Goal: Task Accomplishment & Management: Use online tool/utility

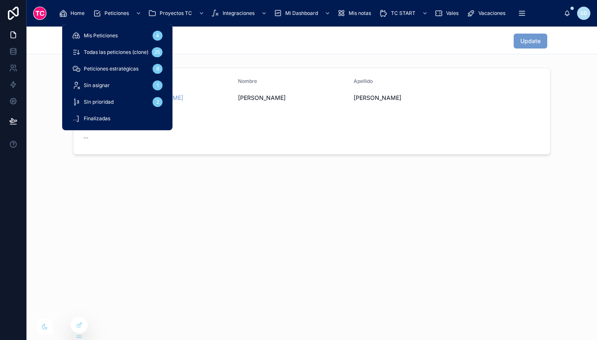
click at [123, 53] on span "Todas las peticiones (clone)" at bounding box center [116, 52] width 65 height 7
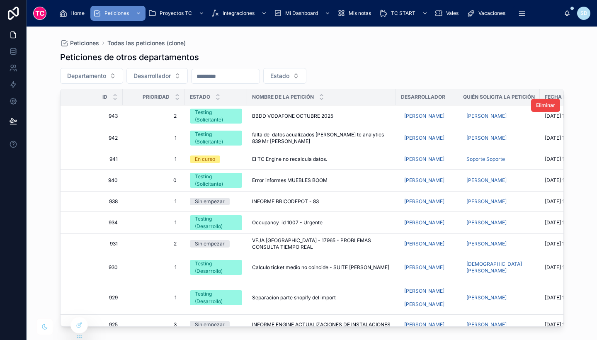
click at [360, 118] on div "BBDD VODAFONE OCTUBRE 2025 BBDD VODAFONE OCTUBRE 2025" at bounding box center [321, 116] width 139 height 7
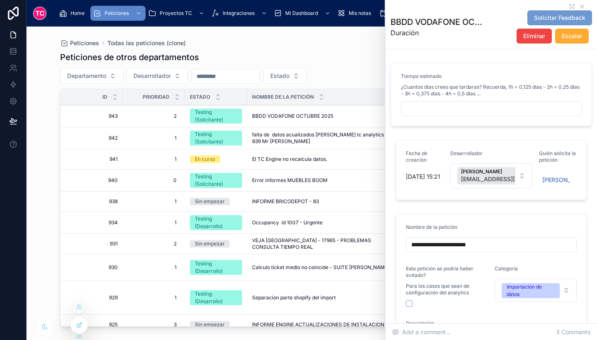
click at [78, 322] on icon at bounding box center [79, 325] width 7 height 7
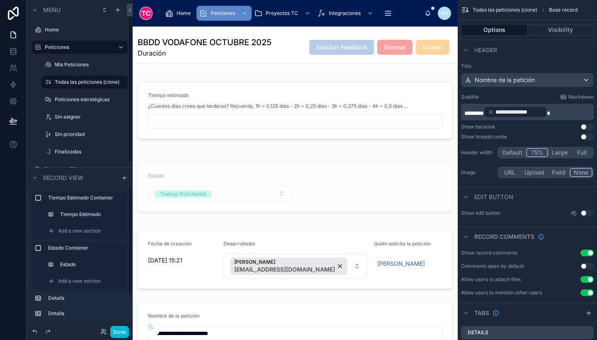
click at [312, 116] on div at bounding box center [295, 110] width 325 height 74
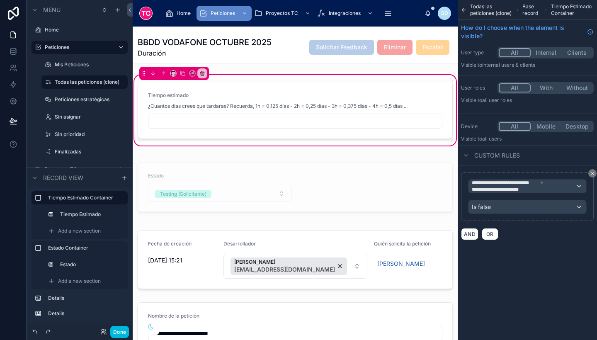
click at [525, 12] on span "Base record" at bounding box center [531, 9] width 19 height 13
drag, startPoint x: 493, startPoint y: 7, endPoint x: 462, endPoint y: 9, distance: 31.9
click at [462, 9] on div "Todas las peticiones (clone) Base record Tiempo Estimado Container" at bounding box center [526, 10] width 139 height 20
click at [462, 9] on icon "scrollable content" at bounding box center [464, 10] width 6 height 8
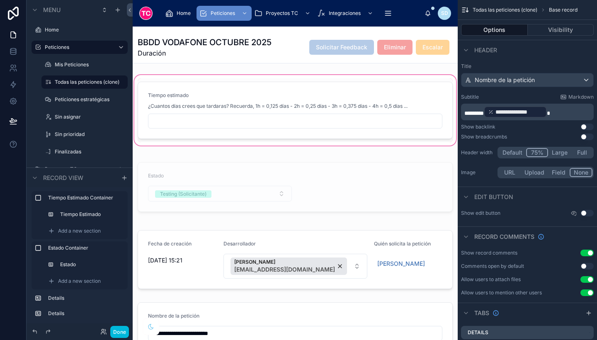
click at [417, 100] on div at bounding box center [295, 110] width 325 height 74
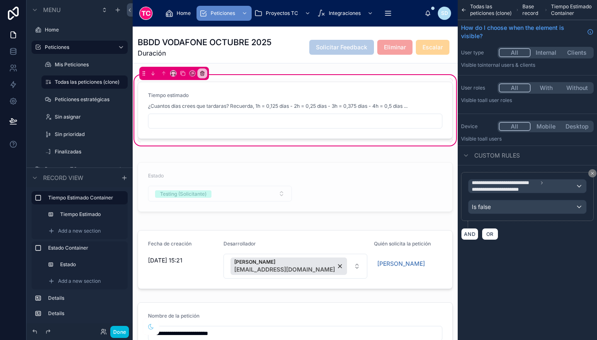
click at [417, 100] on div at bounding box center [295, 110] width 325 height 64
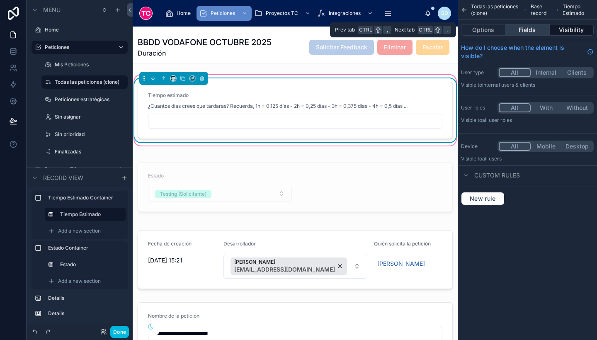
click at [525, 29] on button "Fields" at bounding box center [527, 30] width 44 height 12
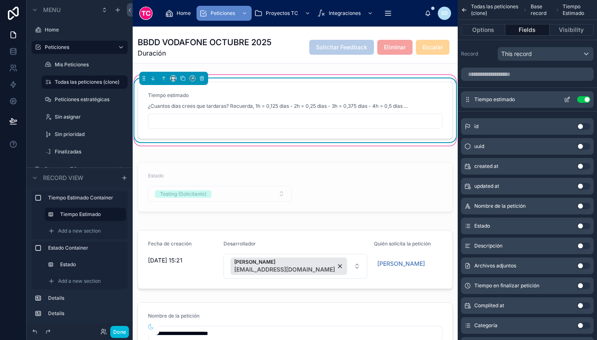
click at [565, 98] on icon "scrollable content" at bounding box center [567, 100] width 4 height 4
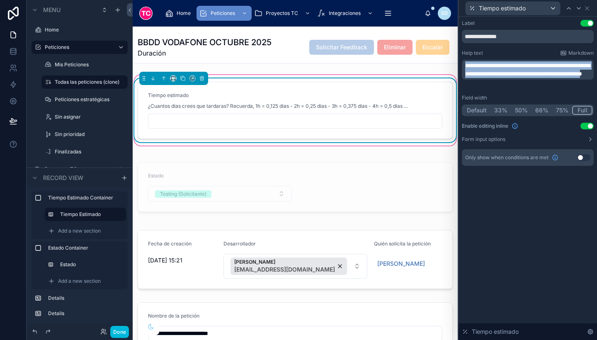
drag, startPoint x: 523, startPoint y: 83, endPoint x: 458, endPoint y: 58, distance: 69.9
click at [458, 58] on div "**********" at bounding box center [526, 170] width 139 height 340
copy span "**********"
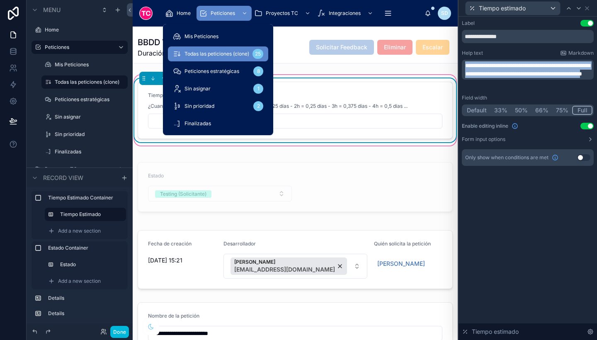
click at [214, 37] on span "Mis Peticiones" at bounding box center [201, 36] width 34 height 7
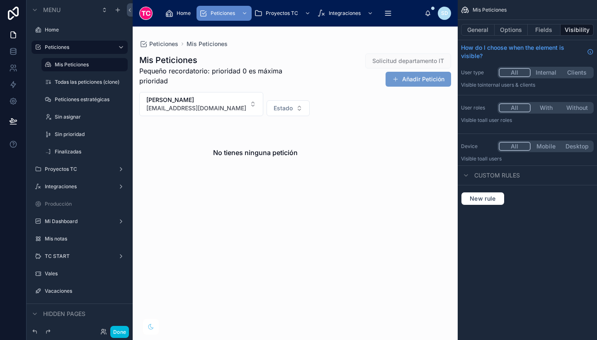
click at [196, 109] on div at bounding box center [295, 119] width 325 height 184
click at [196, 109] on span "[EMAIL_ADDRESS][DOMAIN_NAME]" at bounding box center [196, 108] width 100 height 8
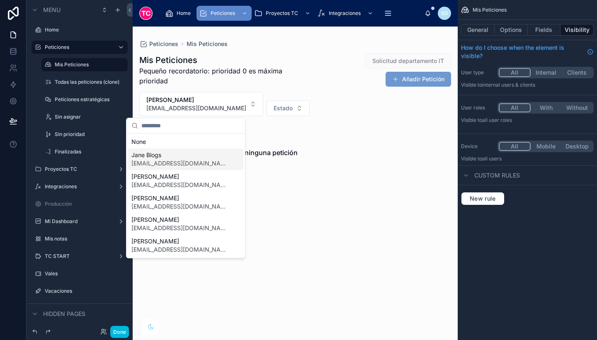
click at [160, 162] on span "[EMAIL_ADDRESS][DOMAIN_NAME]" at bounding box center [180, 163] width 99 height 8
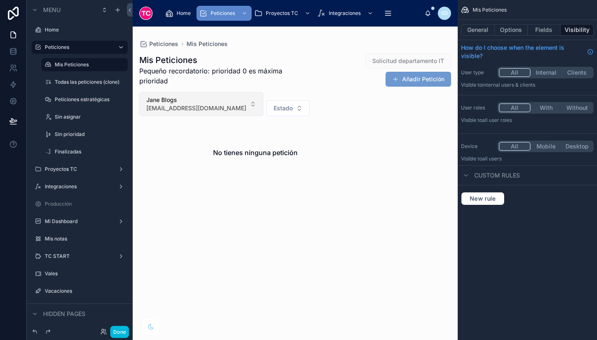
click at [181, 110] on span "[EMAIL_ADDRESS][DOMAIN_NAME]" at bounding box center [196, 108] width 100 height 8
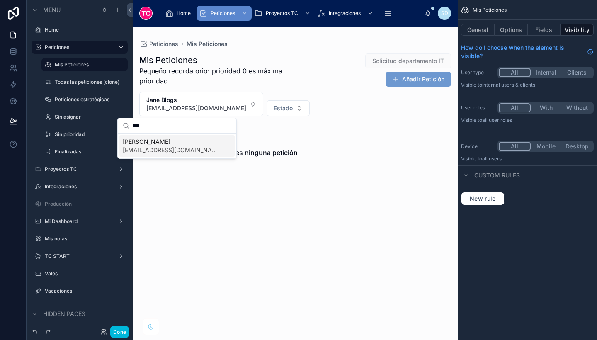
type input "***"
click at [170, 144] on span "[PERSON_NAME]" at bounding box center [172, 142] width 99 height 8
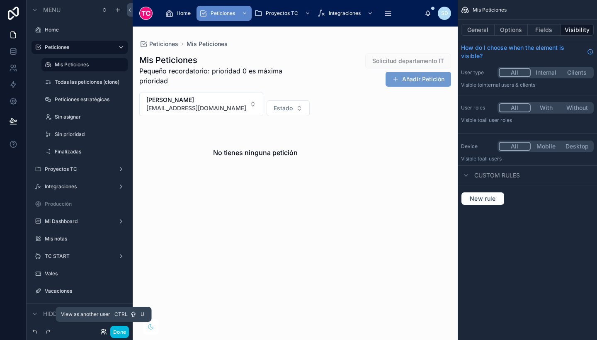
click at [105, 329] on icon at bounding box center [105, 330] width 1 height 2
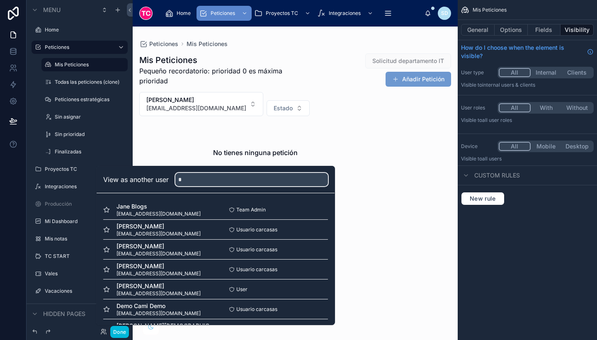
click at [204, 179] on input "*" at bounding box center [251, 179] width 152 height 13
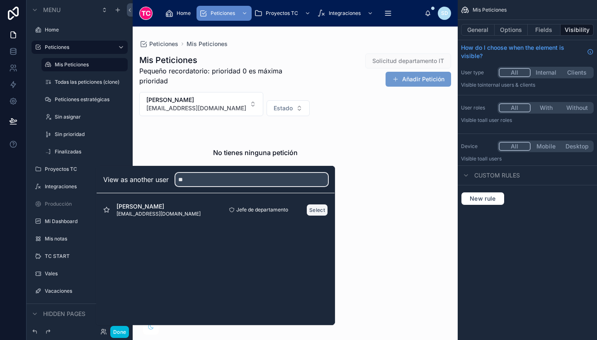
type input "**"
click at [322, 210] on button "Select" at bounding box center [317, 210] width 22 height 12
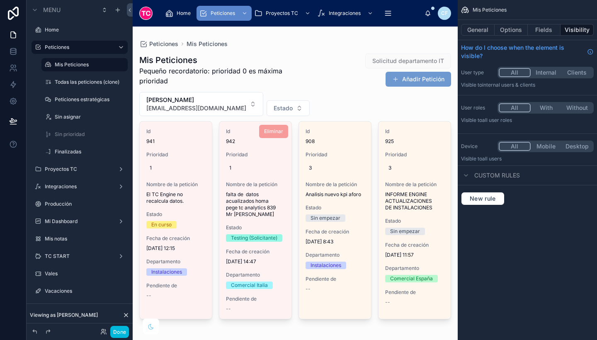
click at [271, 300] on span "Pendiente de" at bounding box center [255, 298] width 59 height 7
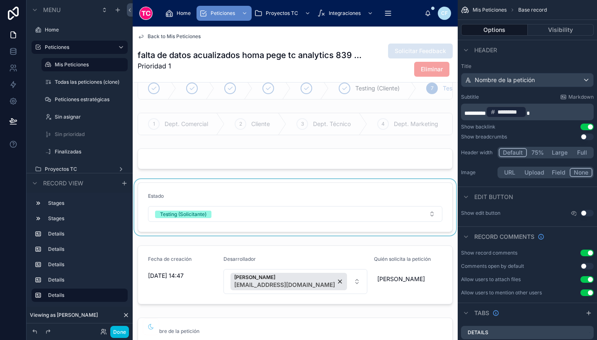
scroll to position [16, 0]
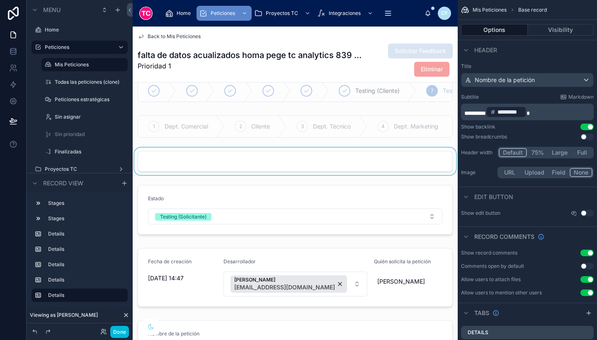
click at [273, 175] on div at bounding box center [295, 161] width 325 height 27
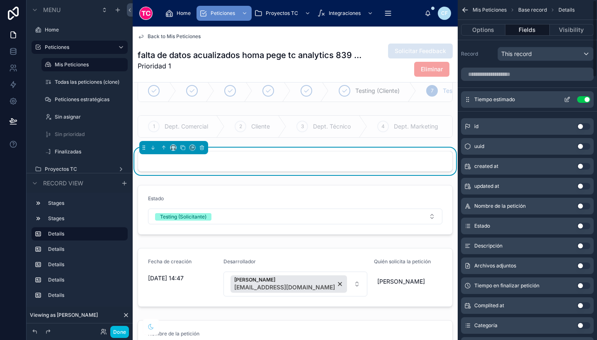
click at [566, 97] on icon "scrollable content" at bounding box center [566, 99] width 7 height 7
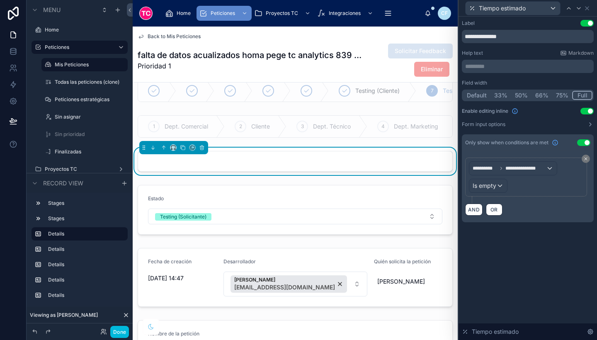
click at [502, 69] on p "********* ﻿" at bounding box center [528, 66] width 127 height 8
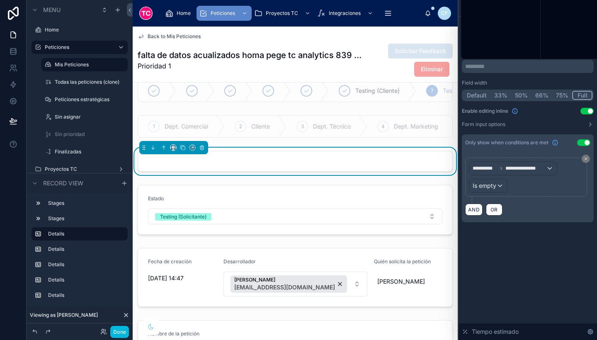
scroll to position [0, 0]
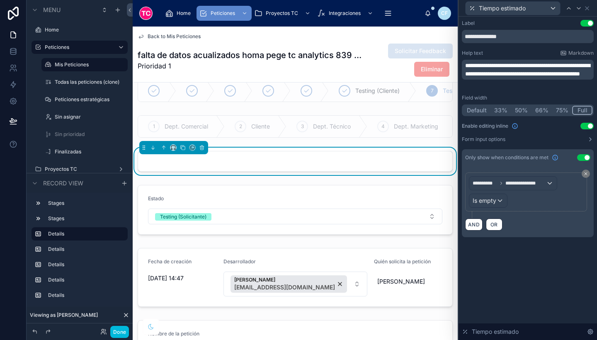
click at [503, 267] on div "**********" at bounding box center [527, 178] width 138 height 323
click at [123, 329] on button "Done" at bounding box center [119, 332] width 19 height 12
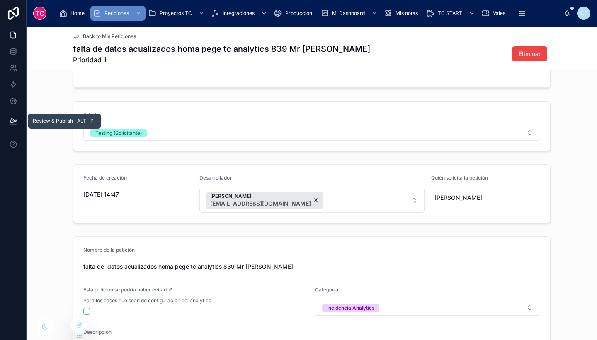
click at [11, 119] on icon at bounding box center [13, 121] width 7 height 4
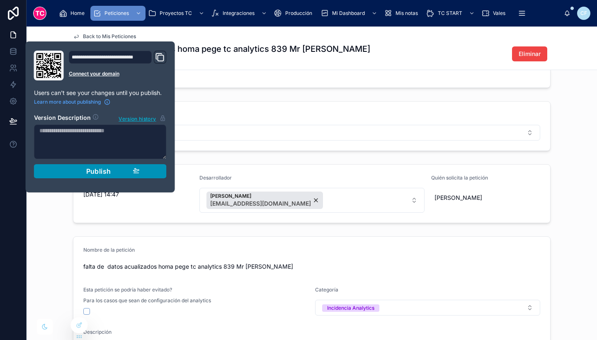
click at [101, 172] on span "Publish" at bounding box center [98, 171] width 25 height 8
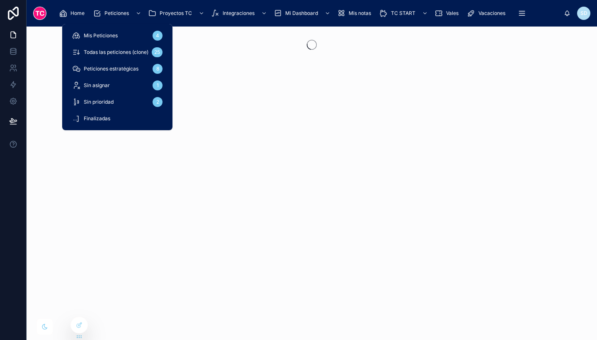
click at [111, 39] on span "Mis Peticiones" at bounding box center [101, 35] width 34 height 7
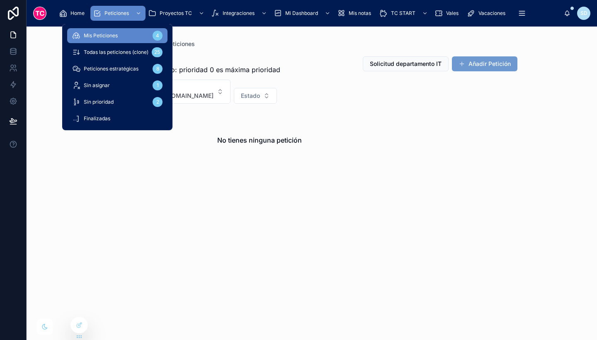
click at [119, 59] on link "Todas las peticiones (clone) 25" at bounding box center [117, 52] width 100 height 15
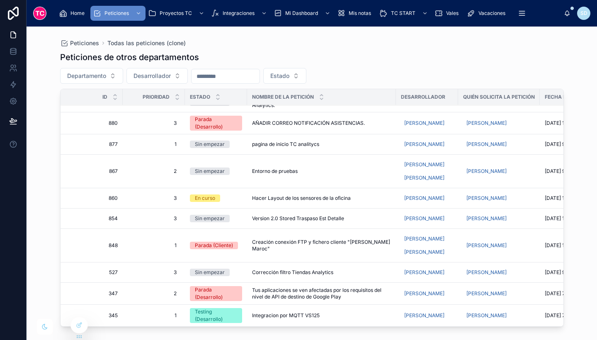
scroll to position [374, 0]
click at [312, 305] on td "Integracion por MQTT VS125 Integracion por MQTT VS125" at bounding box center [321, 316] width 149 height 22
click at [314, 312] on span "Integracion por MQTT VS125" at bounding box center [286, 315] width 68 height 7
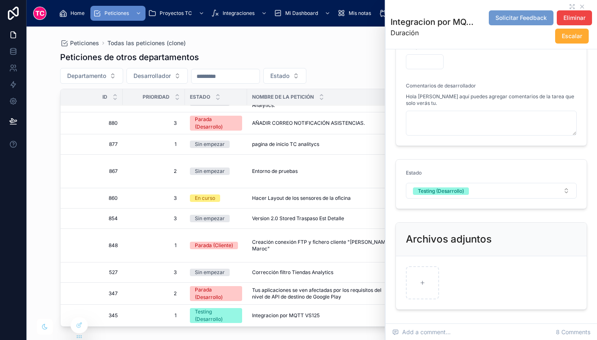
scroll to position [396, 0]
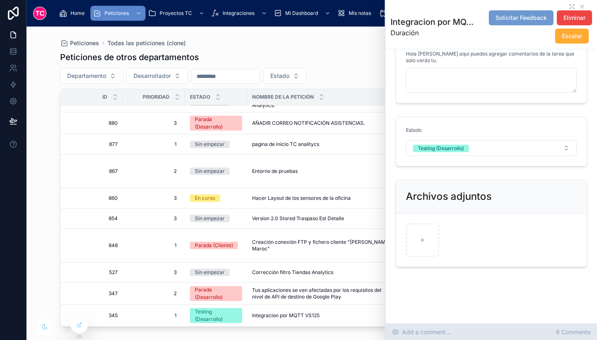
click at [573, 331] on span "8 Comments" at bounding box center [573, 332] width 34 height 8
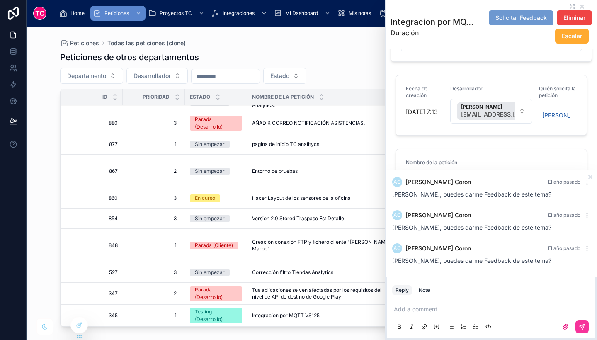
scroll to position [65, 0]
click at [293, 287] on span "Tus aplicaciones se ven afectadas por los requisitos del nivel de API de destin…" at bounding box center [321, 293] width 139 height 13
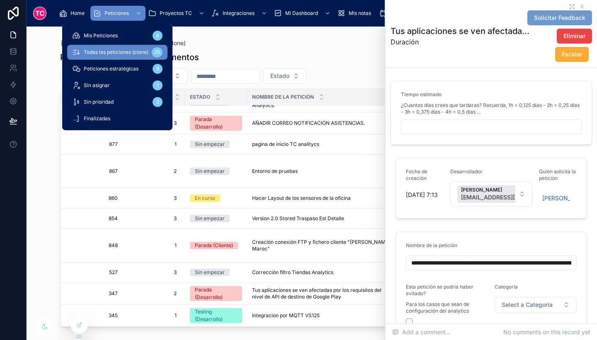
click at [118, 115] on div "Finalizadas" at bounding box center [117, 118] width 90 height 13
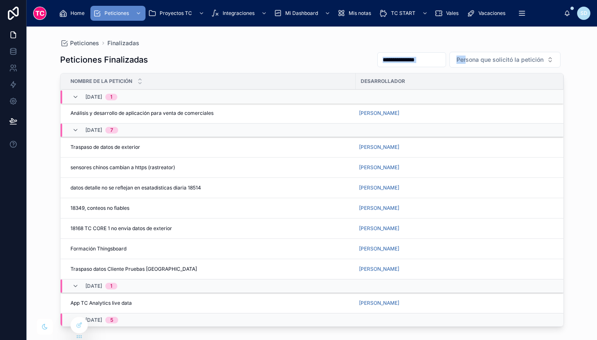
drag, startPoint x: 465, startPoint y: 47, endPoint x: 401, endPoint y: 65, distance: 66.2
click at [401, 65] on div "Peticiones Finalizadas Persona que solicitó la petición Nombre de la petición D…" at bounding box center [311, 187] width 503 height 283
click at [399, 62] on input "text" at bounding box center [411, 60] width 68 height 12
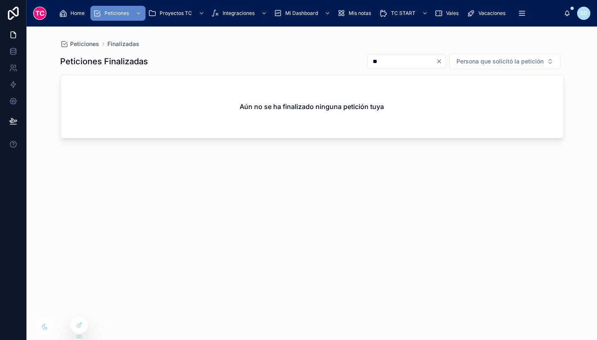
type input "*"
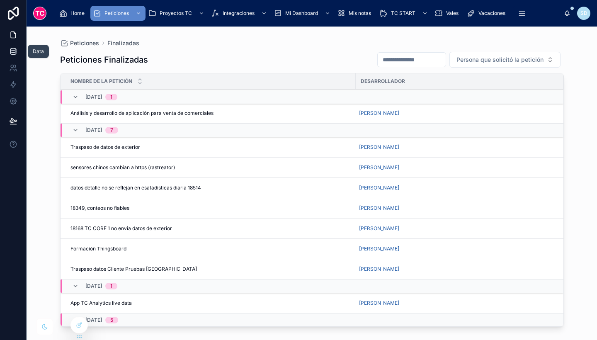
click at [9, 50] on icon at bounding box center [13, 51] width 8 height 8
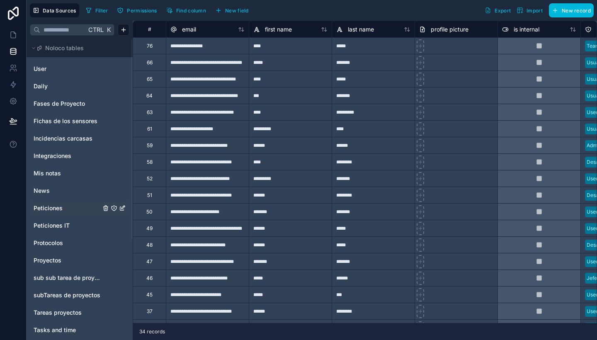
click at [56, 206] on span "Peticiones" at bounding box center [48, 208] width 29 height 8
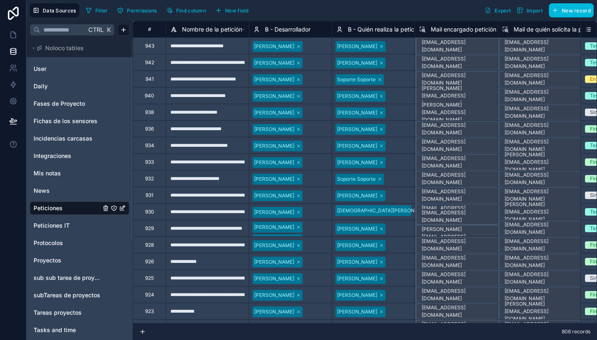
click at [101, 11] on span "Filter" at bounding box center [101, 10] width 13 height 6
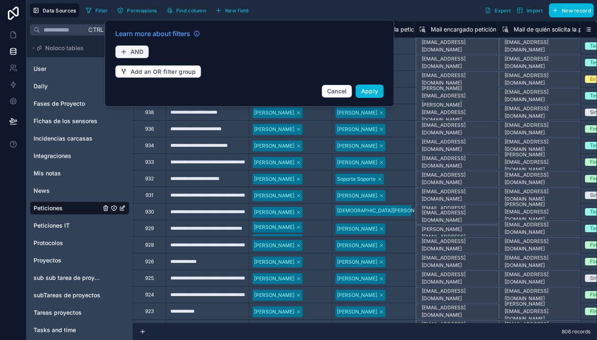
click at [142, 50] on span "AND" at bounding box center [137, 51] width 13 height 7
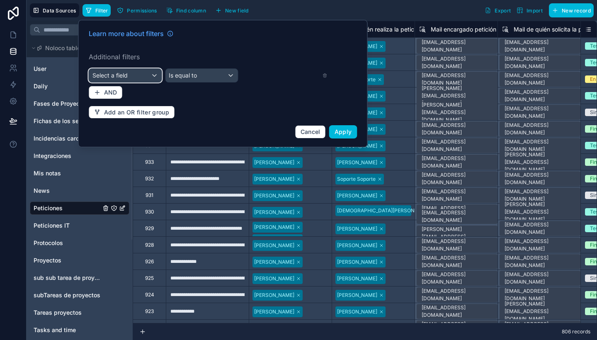
click at [140, 77] on div "Select a field" at bounding box center [125, 75] width 73 height 13
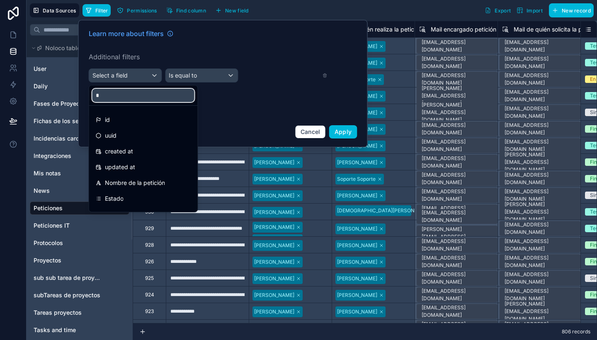
click at [141, 97] on input "*" at bounding box center [143, 95] width 102 height 13
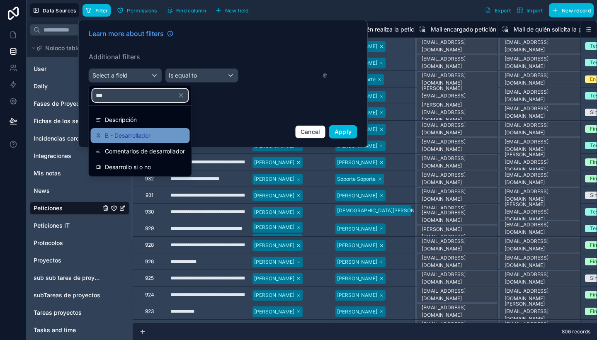
type input "***"
click at [145, 131] on span "B - Desarrollador" at bounding box center [128, 136] width 46 height 10
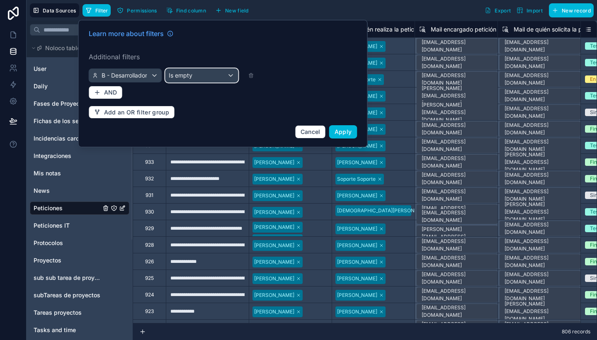
click at [189, 79] on span "Is empty" at bounding box center [181, 75] width 24 height 8
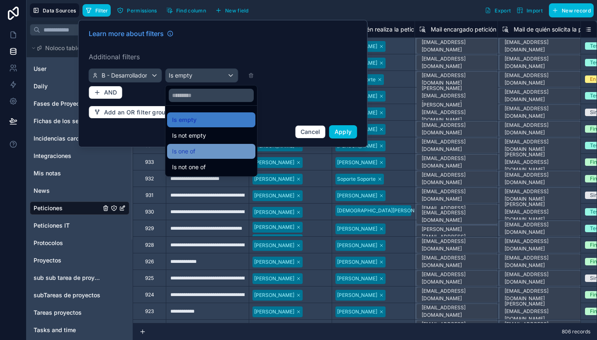
click at [197, 151] on div "Is one of" at bounding box center [211, 151] width 78 height 10
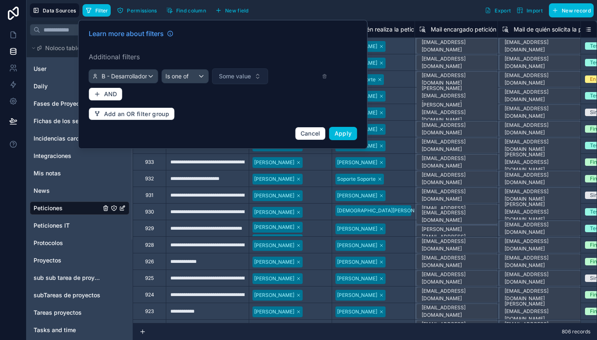
click at [228, 80] on button "Some value" at bounding box center [240, 76] width 56 height 16
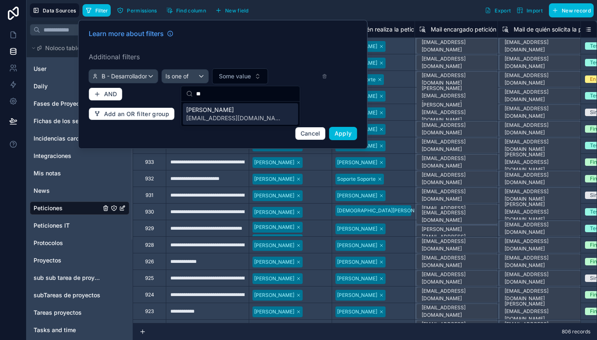
type input "**"
click at [227, 114] on span "[EMAIL_ADDRESS][DOMAIN_NAME]" at bounding box center [235, 118] width 99 height 8
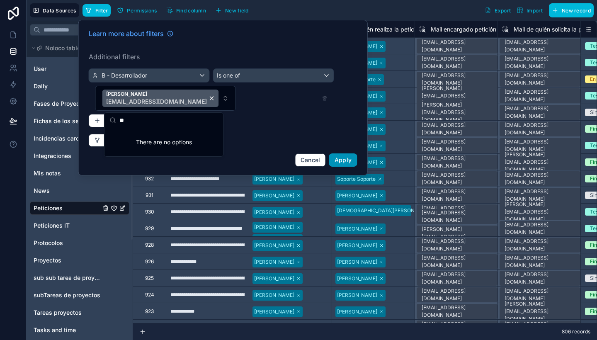
click at [343, 157] on span "Apply" at bounding box center [342, 159] width 17 height 7
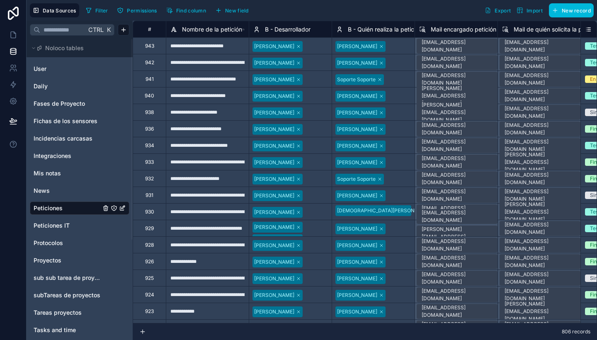
click at [104, 9] on span "Filter" at bounding box center [101, 10] width 13 height 6
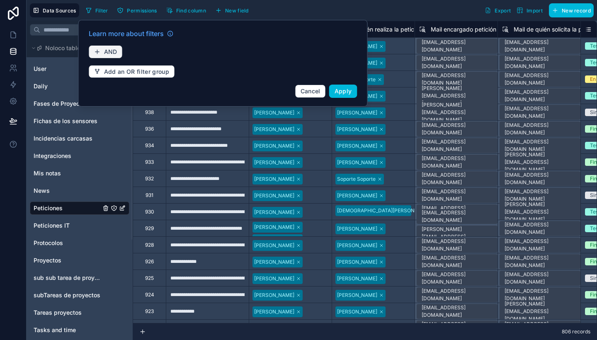
click at [108, 47] on button "AND" at bounding box center [106, 51] width 34 height 13
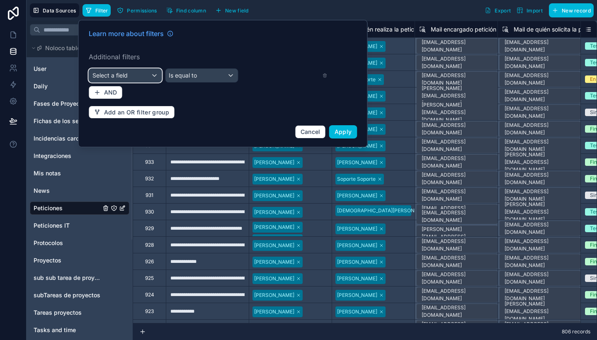
click at [145, 79] on div "Select a field" at bounding box center [125, 75] width 73 height 13
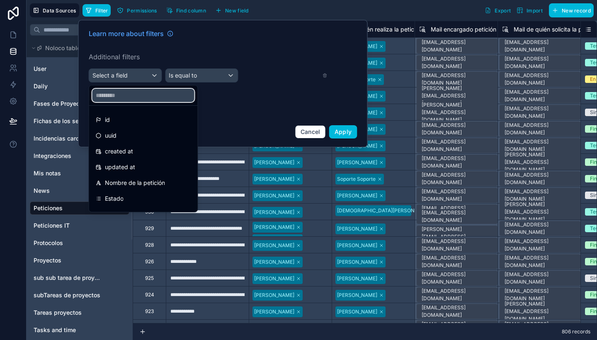
click at [139, 96] on input "text" at bounding box center [143, 95] width 102 height 13
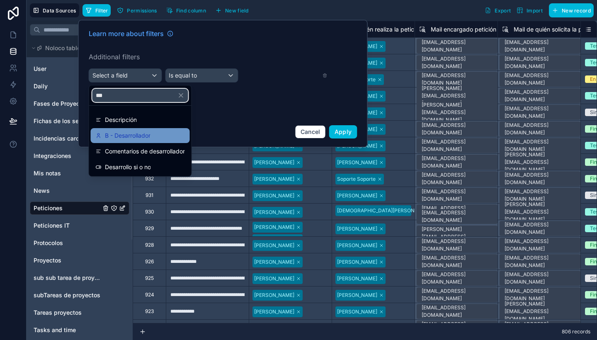
type input "***"
click at [151, 129] on div "B - Desarrollador" at bounding box center [140, 135] width 99 height 15
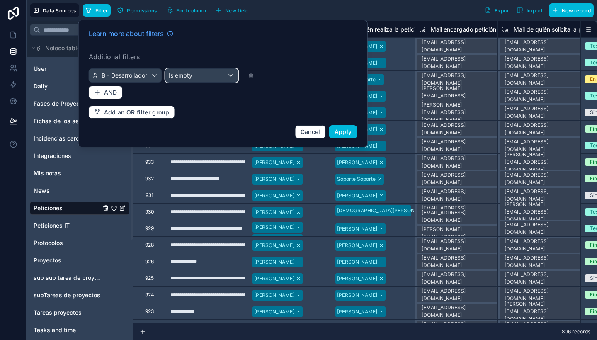
click at [189, 73] on span "Is empty" at bounding box center [181, 75] width 24 height 8
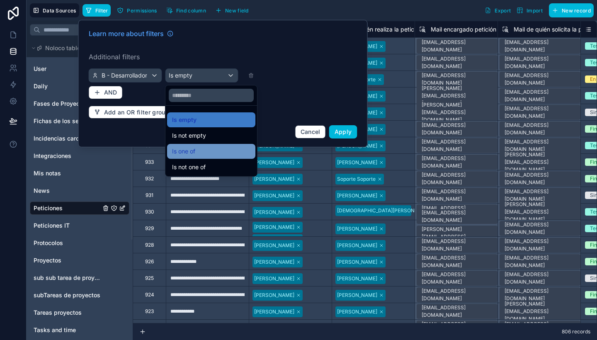
click at [202, 146] on div "Is one of" at bounding box center [211, 151] width 78 height 10
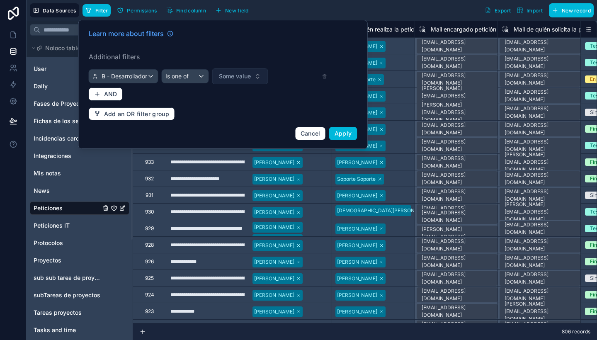
click at [230, 76] on span "Some value" at bounding box center [235, 76] width 32 height 8
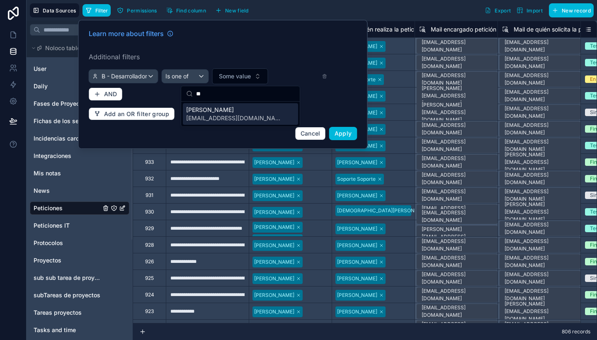
type input "**"
click at [232, 113] on span "[PERSON_NAME]" at bounding box center [235, 110] width 99 height 8
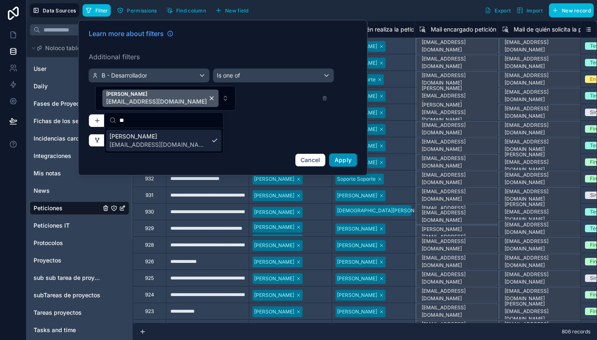
click at [348, 154] on button "Apply" at bounding box center [343, 159] width 28 height 13
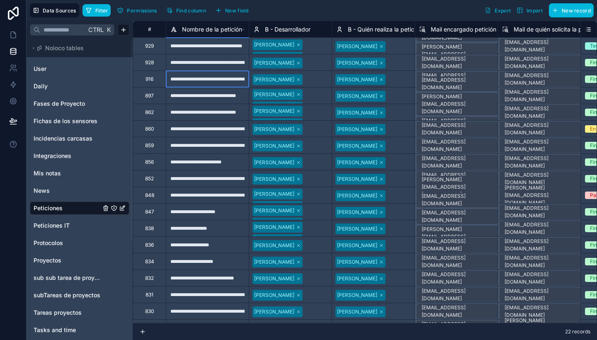
click at [213, 76] on div "**********" at bounding box center [207, 78] width 83 height 17
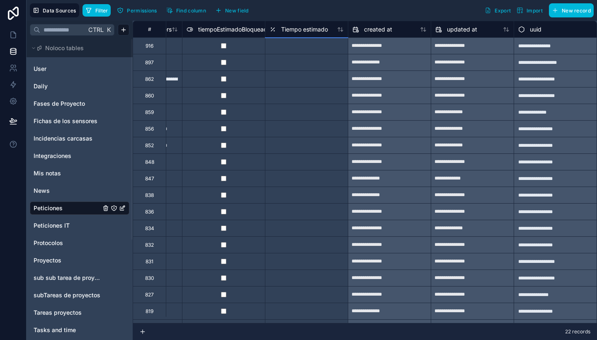
scroll to position [0, 5211]
click at [63, 171] on link "Mis notas" at bounding box center [67, 173] width 67 height 8
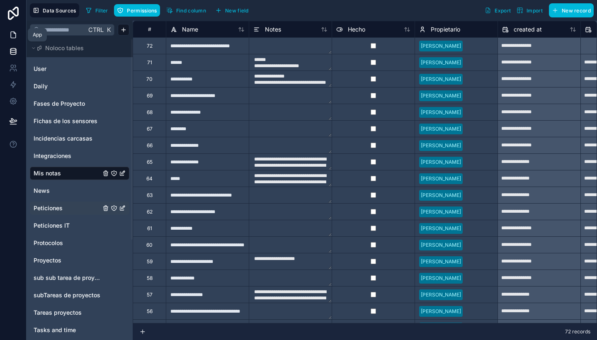
click at [14, 38] on icon at bounding box center [13, 35] width 8 height 8
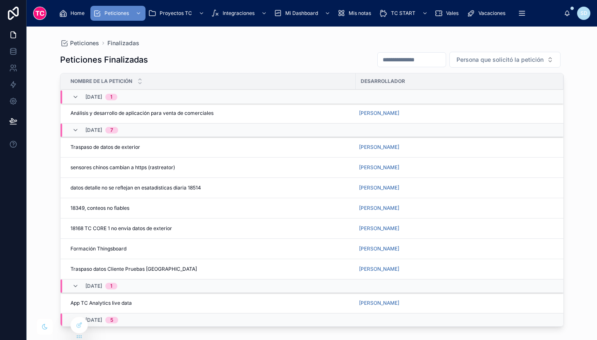
click at [78, 14] on span "Home" at bounding box center [77, 13] width 14 height 7
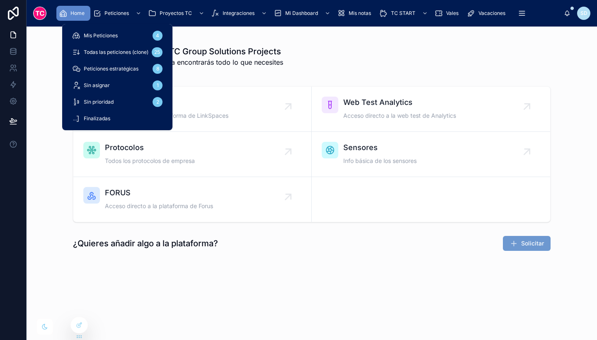
click at [120, 34] on div "Mis Peticiones 4" at bounding box center [117, 35] width 90 height 13
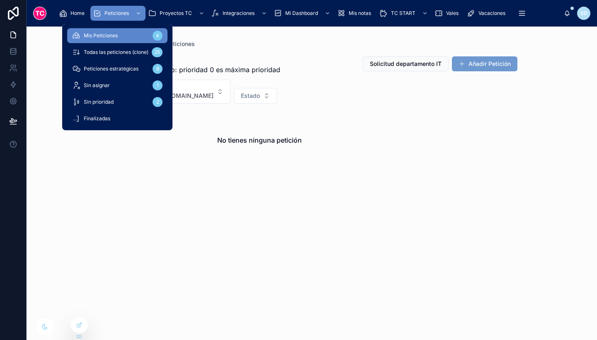
click at [126, 52] on span "Todas las peticiones (clone)" at bounding box center [116, 52] width 65 height 7
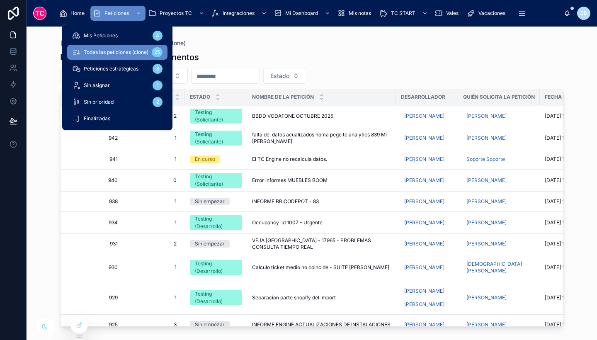
click at [123, 51] on span "Todas las peticiones (clone)" at bounding box center [116, 52] width 65 height 7
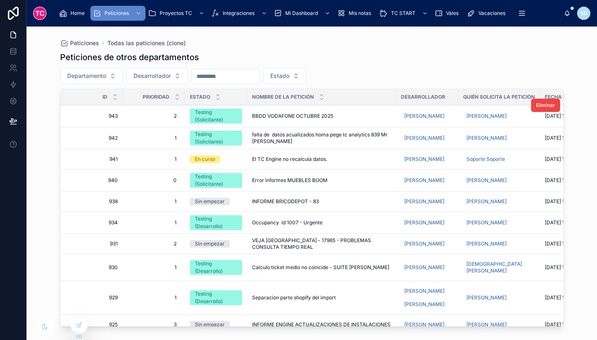
click at [351, 115] on div "BBDD VODAFONE OCTUBRE 2025 BBDD VODAFONE OCTUBRE 2025" at bounding box center [321, 116] width 139 height 7
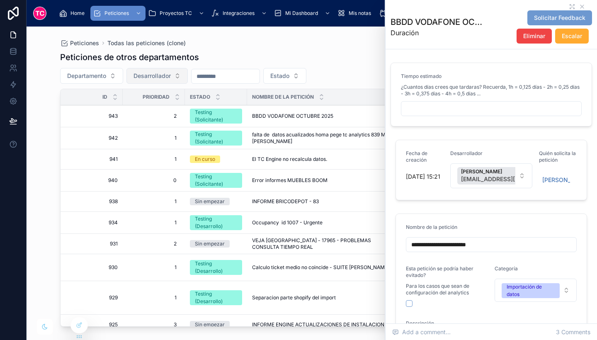
click at [151, 73] on span "Desarrollador" at bounding box center [151, 76] width 37 height 8
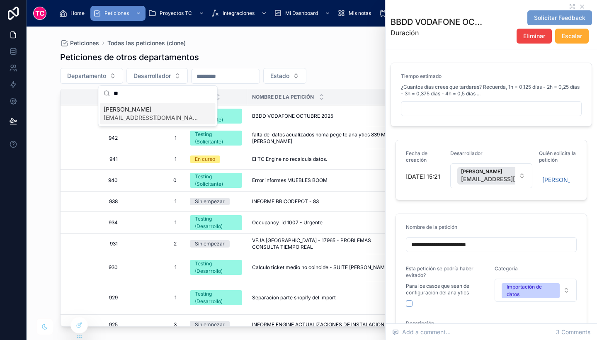
type input "**"
click at [151, 116] on span "[EMAIL_ADDRESS][DOMAIN_NAME]" at bounding box center [153, 118] width 99 height 8
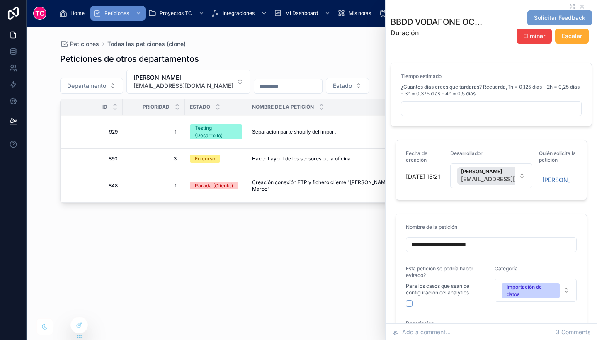
click at [304, 133] on span "Separacion parte shopify del import" at bounding box center [294, 131] width 84 height 7
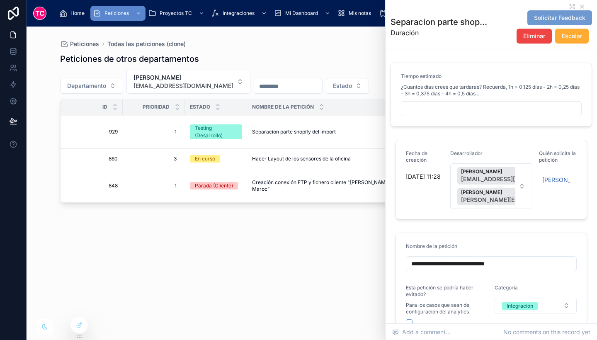
click at [431, 107] on input "text" at bounding box center [491, 109] width 180 height 12
type input "*****"
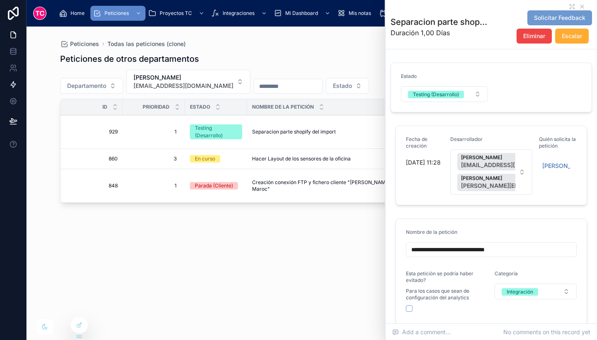
click at [14, 83] on icon at bounding box center [13, 85] width 5 height 6
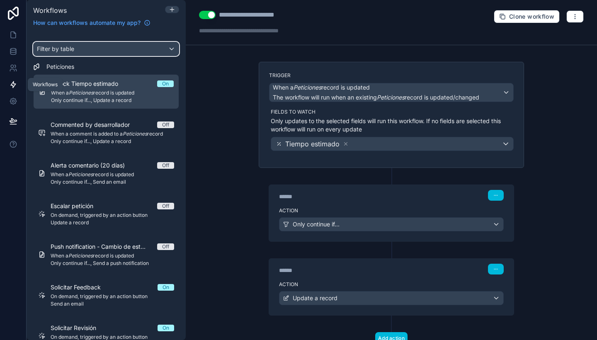
click at [146, 46] on div "Filter by table" at bounding box center [106, 48] width 145 height 13
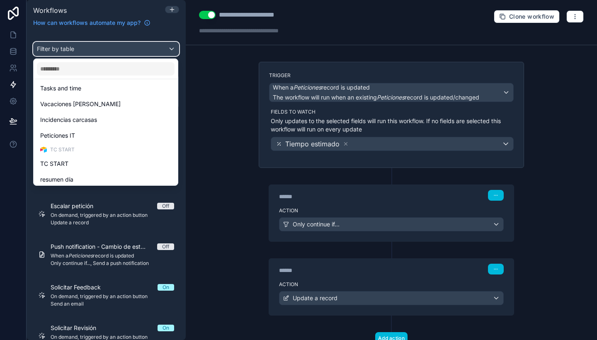
scroll to position [255, 0]
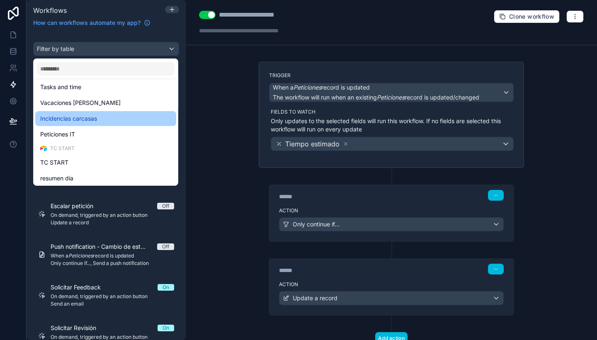
click at [107, 118] on div "Incidencias carcasas" at bounding box center [105, 119] width 131 height 10
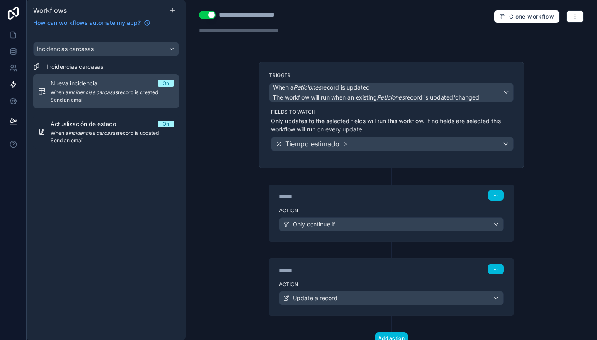
click at [140, 96] on div "Nueva incidencia On When a Incidencias carcasas record is created Send an email" at bounding box center [112, 91] width 123 height 24
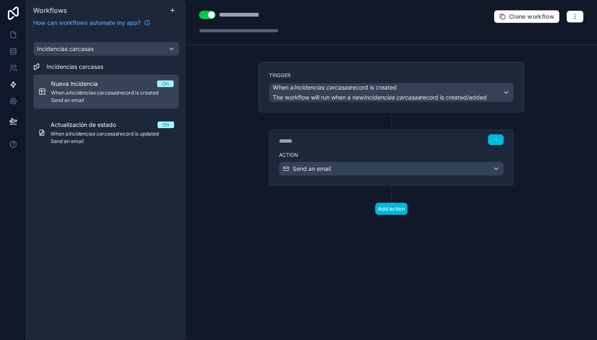
click at [418, 155] on label "Action" at bounding box center [391, 155] width 225 height 7
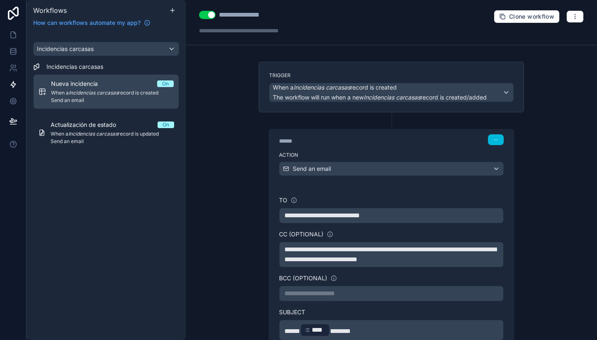
click at [470, 260] on p "**********" at bounding box center [391, 254] width 214 height 20
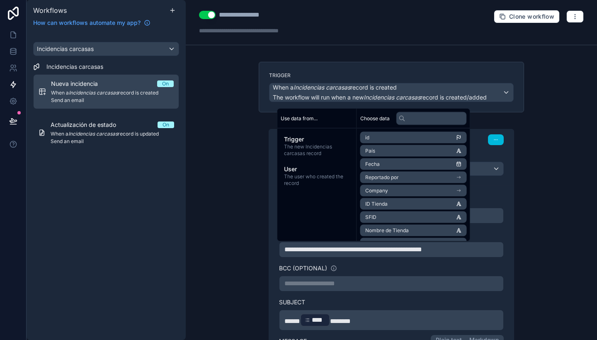
click at [575, 148] on div "**********" at bounding box center [391, 170] width 411 height 340
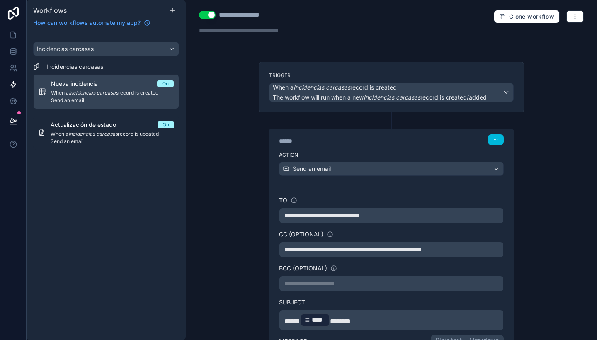
click at [11, 120] on icon at bounding box center [13, 121] width 8 height 8
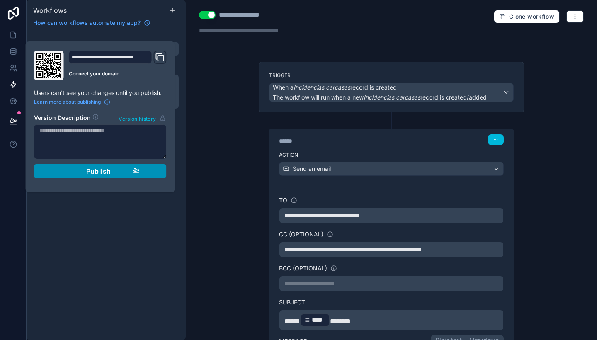
click at [102, 170] on span "Publish" at bounding box center [98, 171] width 25 height 8
